Goal: Task Accomplishment & Management: Manage account settings

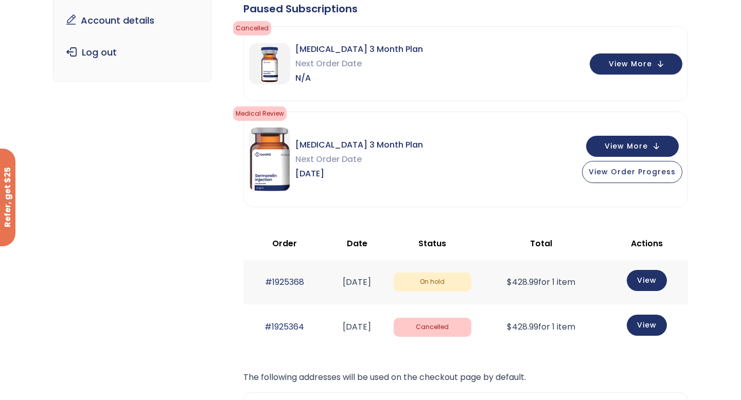
scroll to position [154, 0]
click at [616, 169] on span "View Order Progress" at bounding box center [632, 170] width 87 height 10
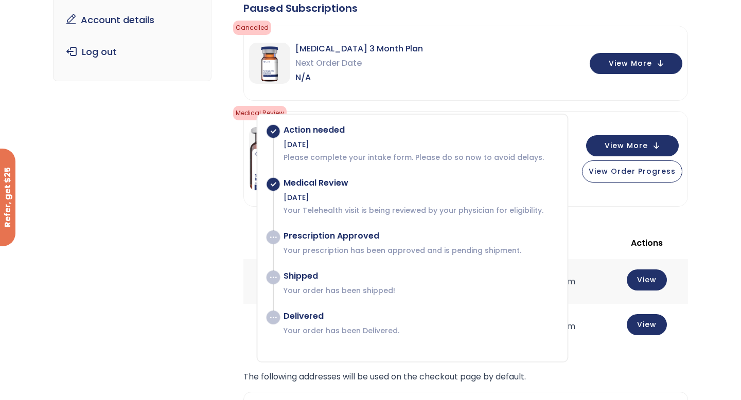
click at [456, 99] on div "Sermorelin 3 Month Plan Next Order Date N/A View More" at bounding box center [466, 63] width 444 height 74
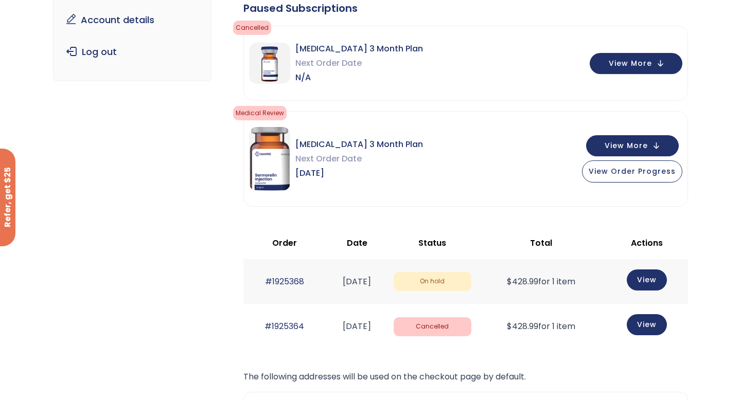
scroll to position [0, 0]
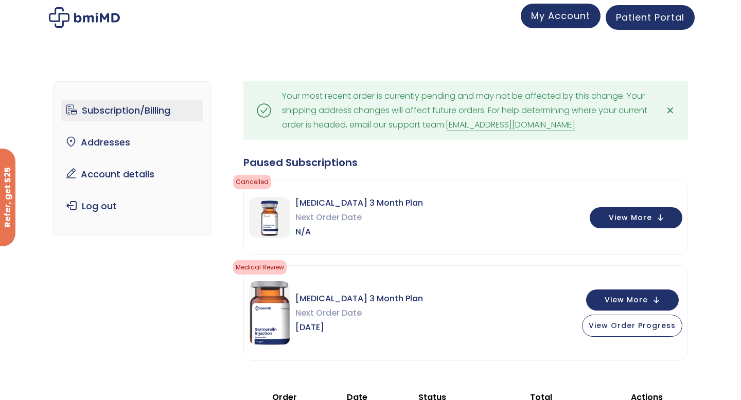
click at [537, 21] on span "My Account" at bounding box center [560, 15] width 59 height 13
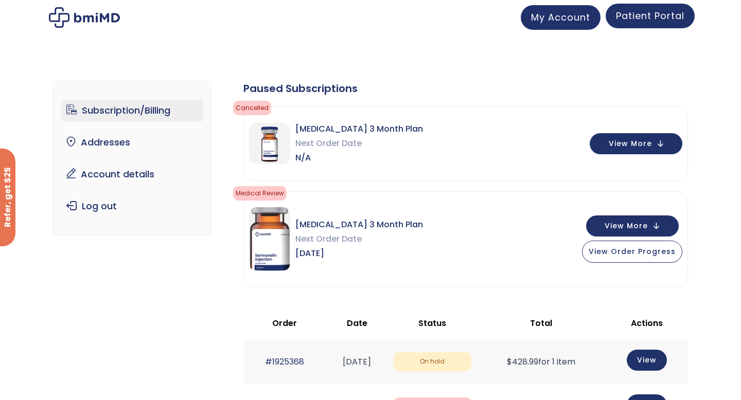
click at [630, 13] on span "Patient Portal" at bounding box center [650, 15] width 68 height 13
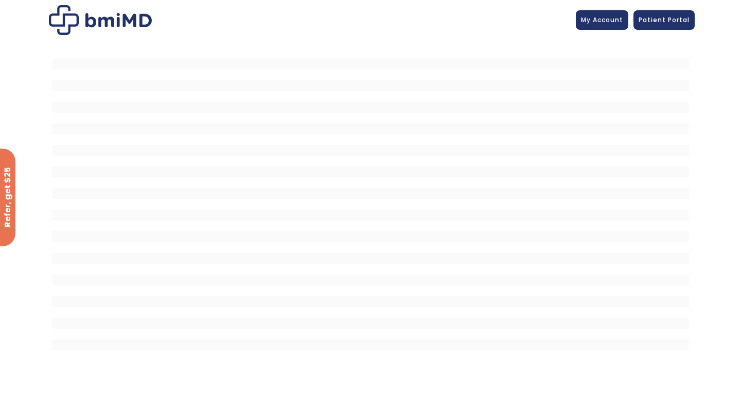
click at [80, 18] on img at bounding box center [100, 20] width 103 height 30
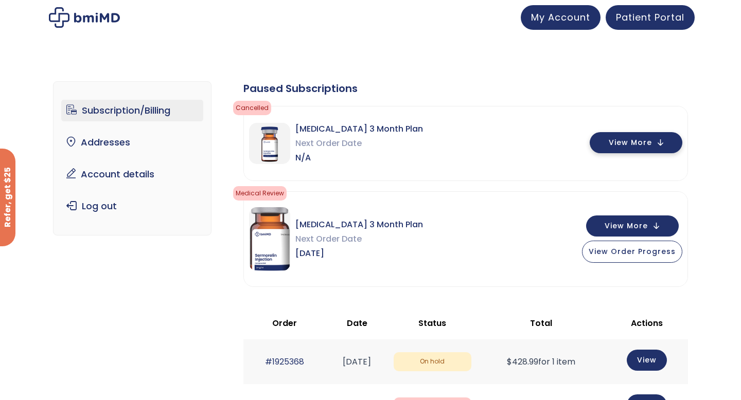
click at [643, 144] on span "View More" at bounding box center [630, 142] width 43 height 7
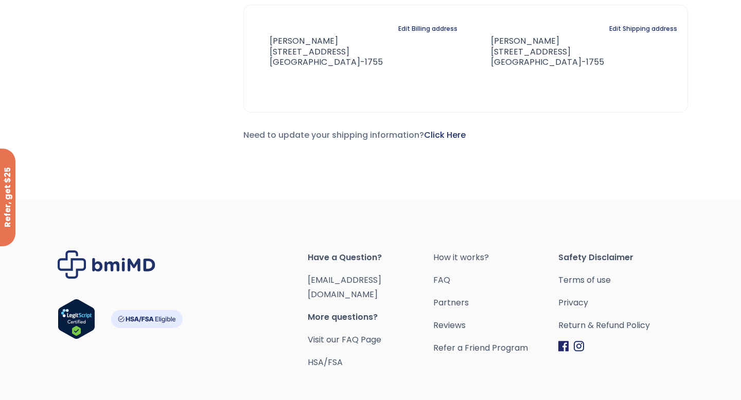
scroll to position [483, 0]
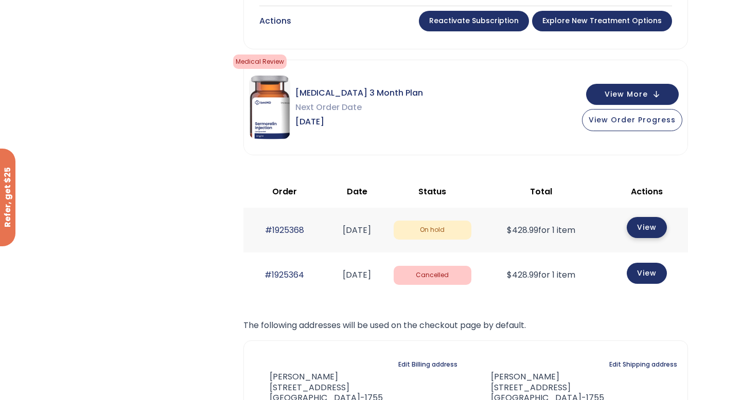
click at [643, 228] on link "View" at bounding box center [647, 227] width 40 height 21
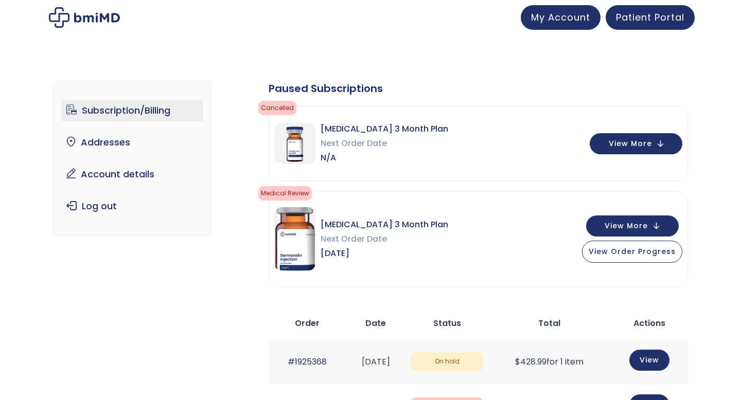
scroll to position [505, 0]
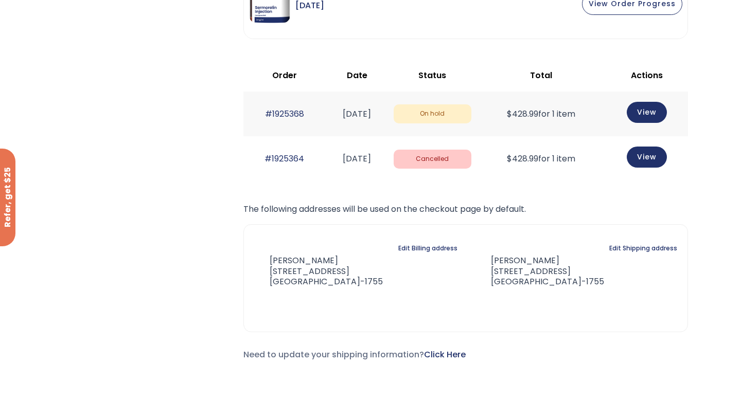
scroll to position [248, 0]
click at [647, 112] on link "View" at bounding box center [647, 111] width 40 height 21
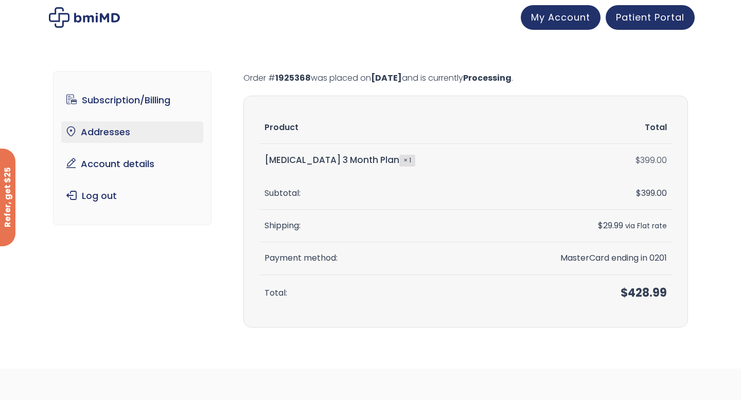
click at [130, 136] on link "Addresses" at bounding box center [132, 132] width 143 height 22
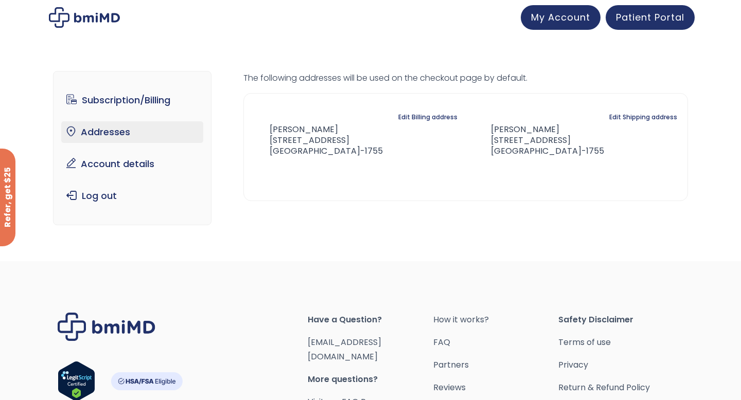
click at [91, 21] on img at bounding box center [84, 17] width 71 height 21
